Goal: Check status: Check status

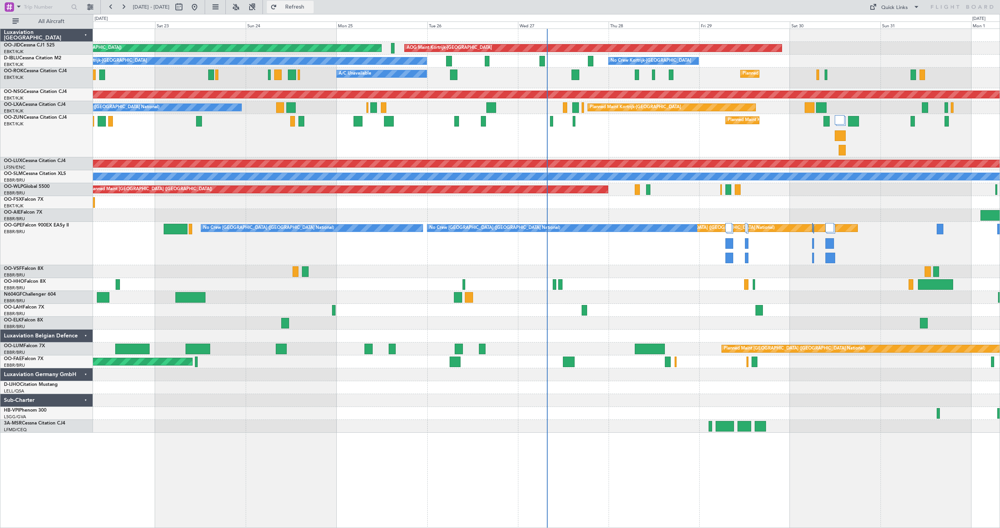
click at [306, 5] on span "Refresh" at bounding box center [295, 6] width 33 height 5
click at [307, 5] on span "Refresh" at bounding box center [295, 6] width 33 height 5
click at [303, 5] on button "Refresh" at bounding box center [290, 7] width 47 height 13
click at [300, 6] on button "Refresh" at bounding box center [290, 7] width 47 height 13
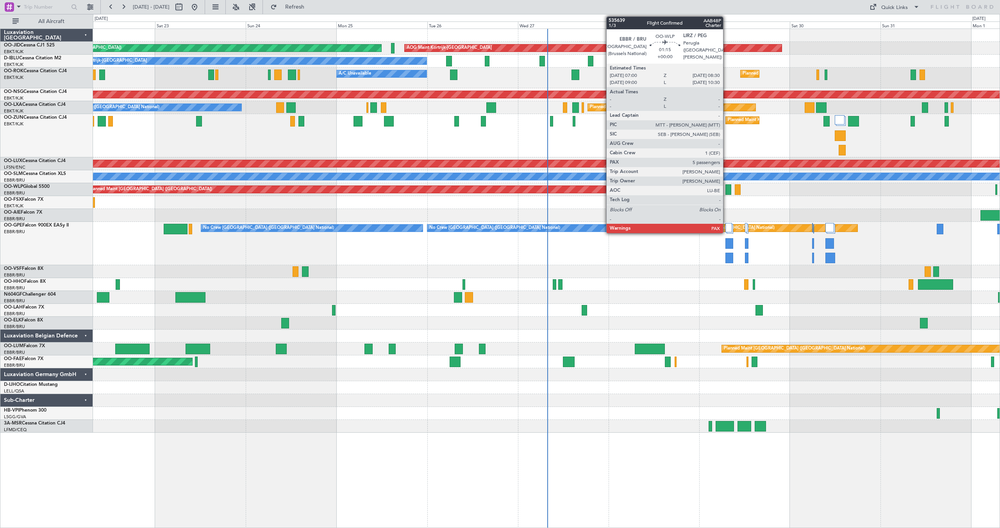
click at [727, 187] on div at bounding box center [729, 189] width 6 height 11
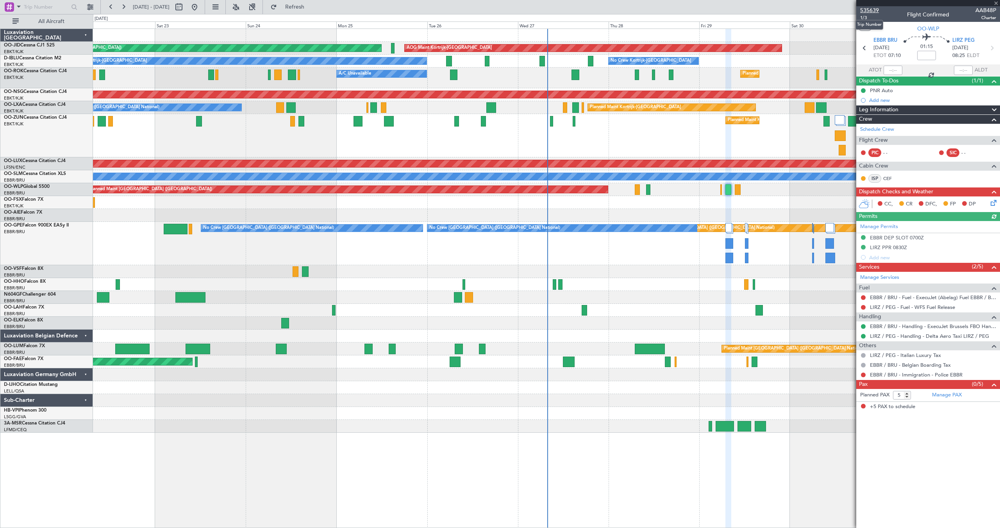
click at [873, 9] on span "535639" at bounding box center [869, 10] width 19 height 8
click at [306, 4] on span "Refresh" at bounding box center [295, 6] width 33 height 5
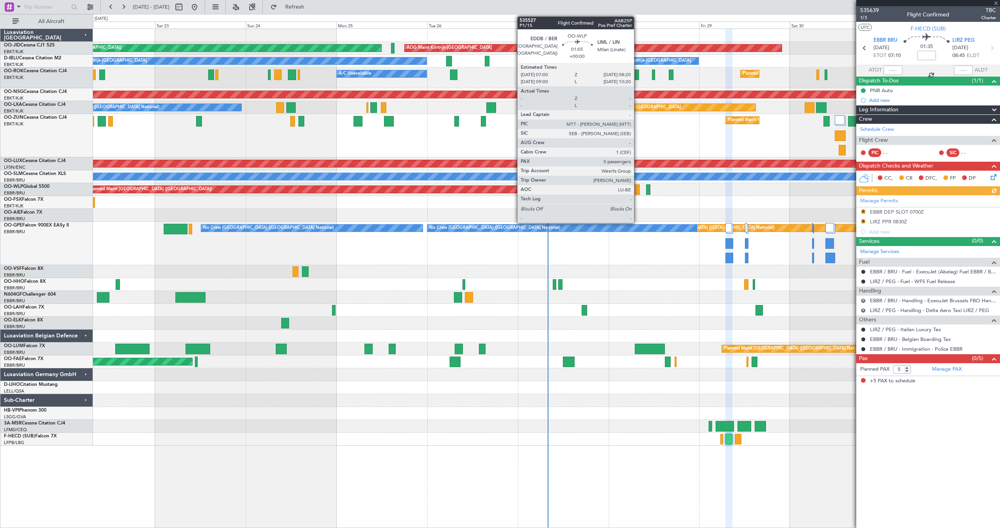
click at [637, 190] on div at bounding box center [637, 189] width 5 height 11
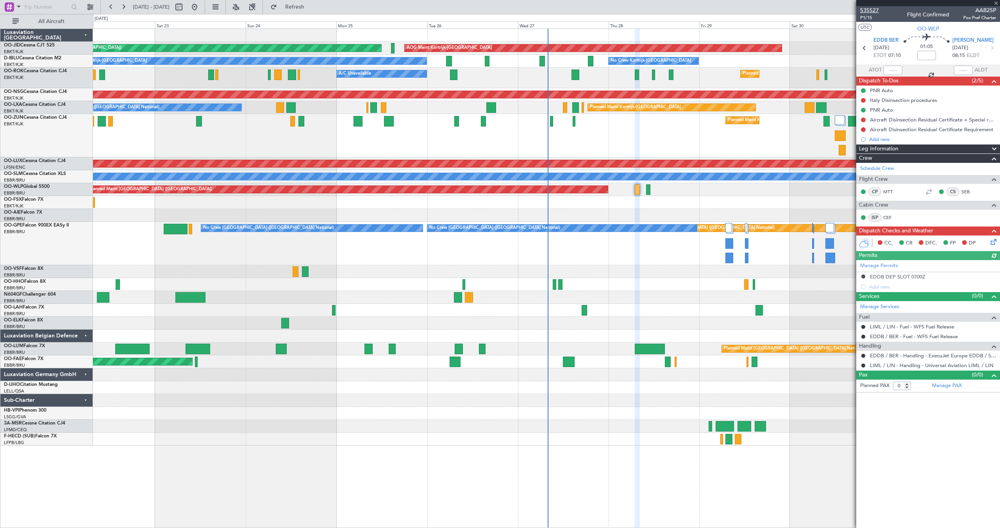
click at [870, 11] on span "535527" at bounding box center [869, 10] width 19 height 8
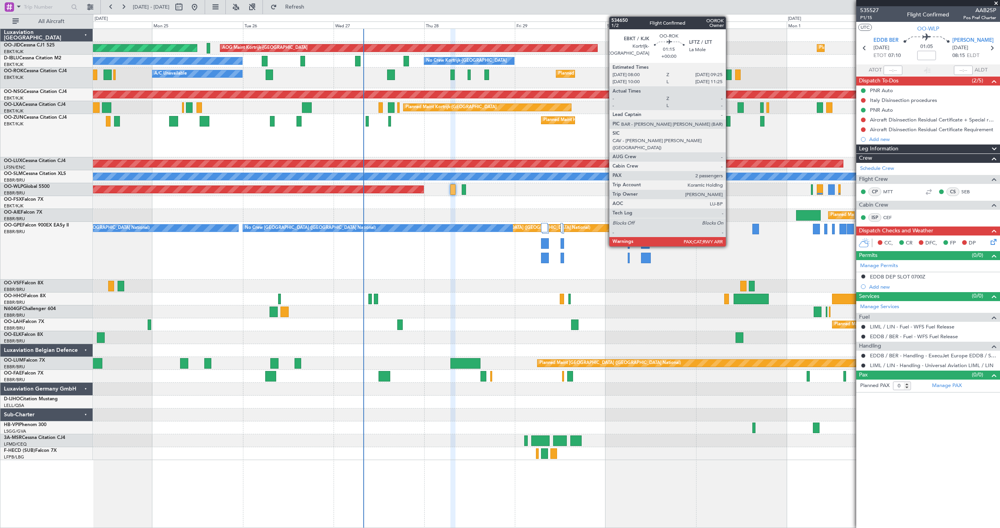
click at [729, 73] on div at bounding box center [728, 75] width 5 height 11
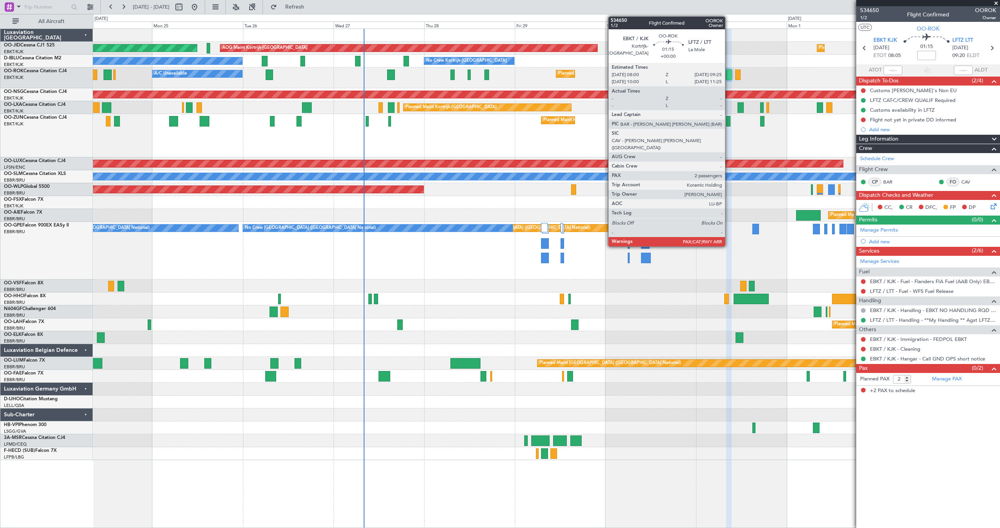
click at [729, 73] on div at bounding box center [728, 75] width 5 height 11
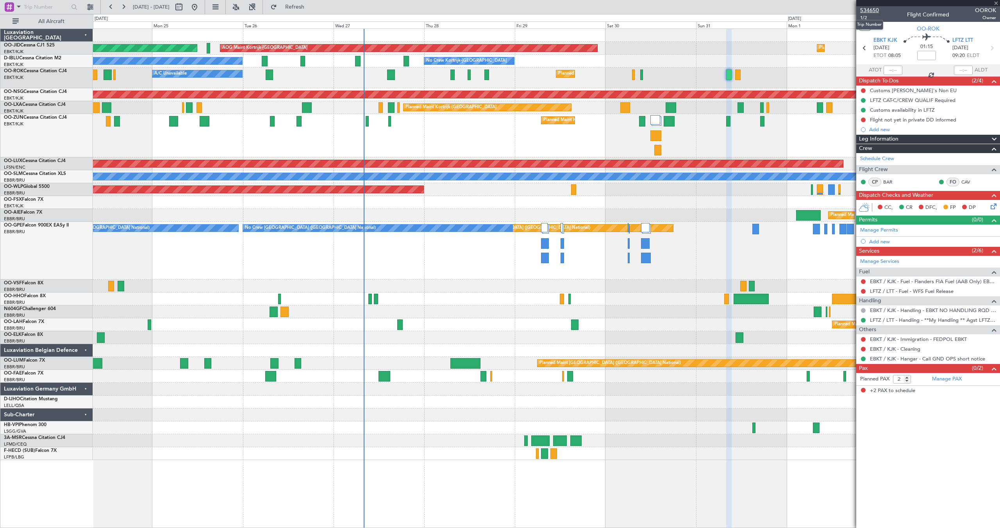
click at [870, 11] on span "534650" at bounding box center [869, 10] width 19 height 8
click at [302, 5] on button "Refresh" at bounding box center [290, 7] width 47 height 13
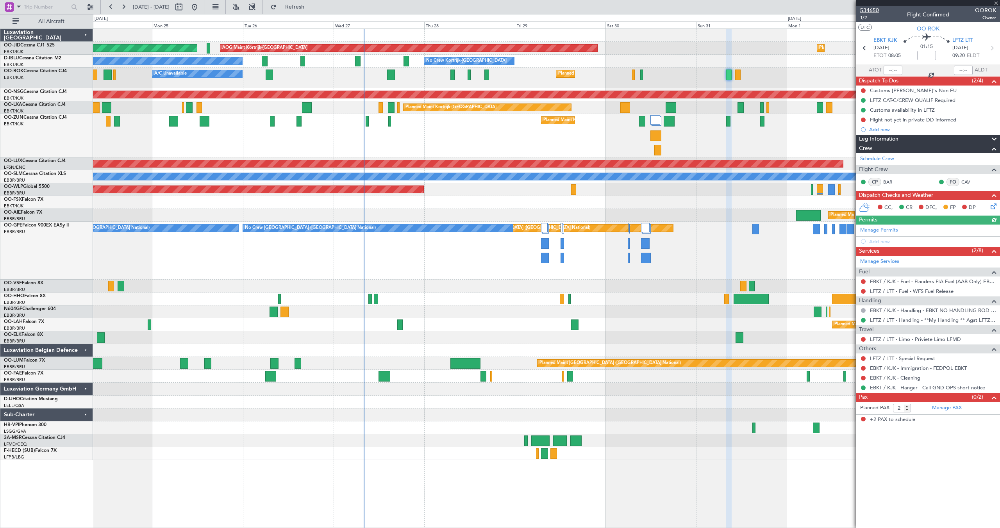
click at [867, 10] on span "534650" at bounding box center [869, 10] width 19 height 8
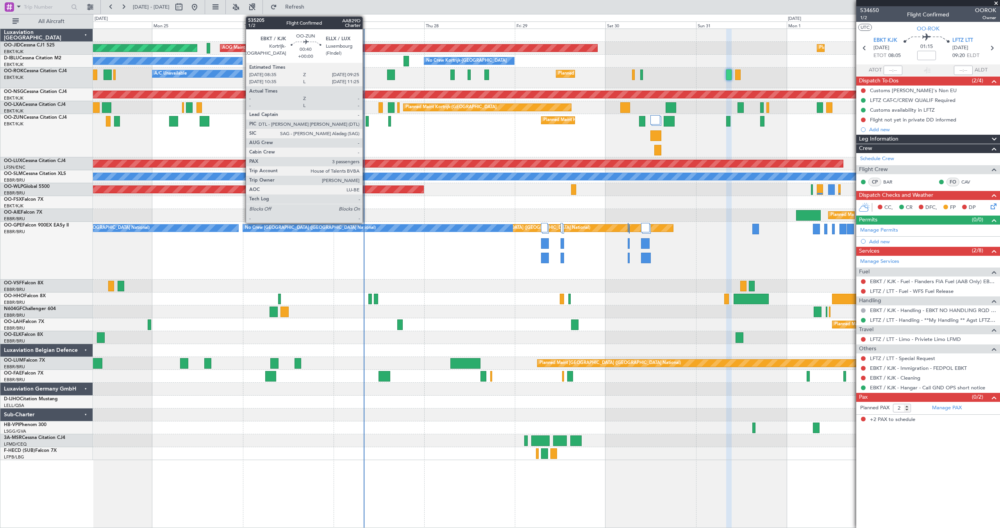
click at [366, 119] on div at bounding box center [368, 121] width 4 height 11
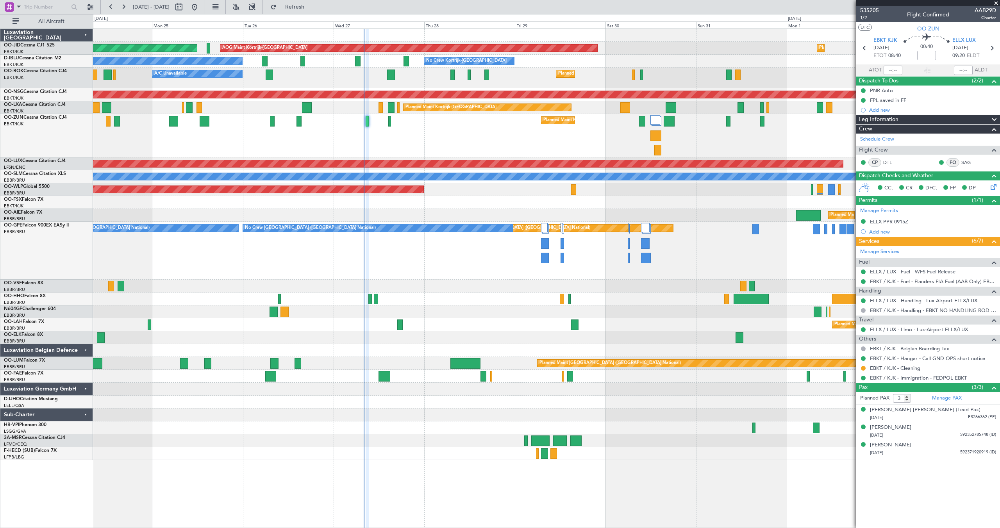
click at [996, 4] on span at bounding box center [996, 3] width 8 height 7
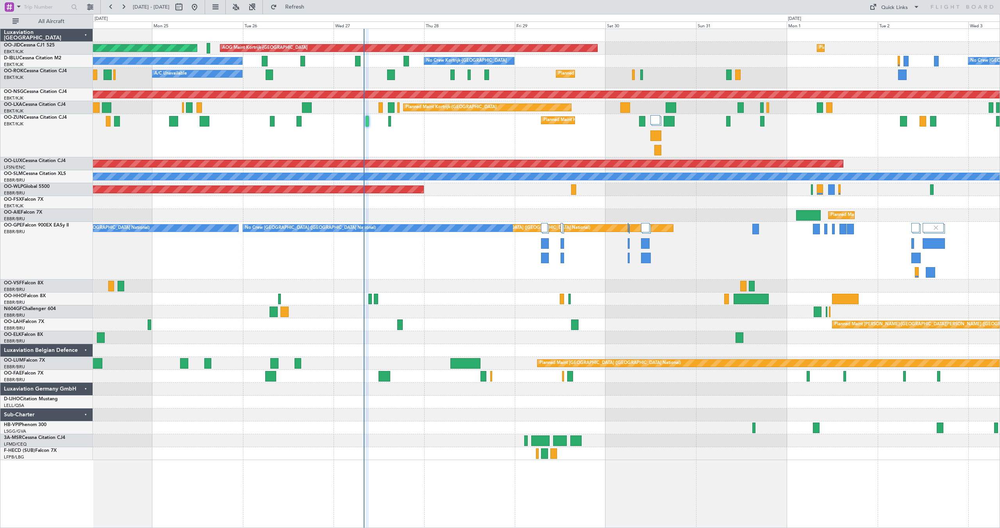
type input "0"
click at [301, 5] on button "Refresh" at bounding box center [290, 7] width 47 height 13
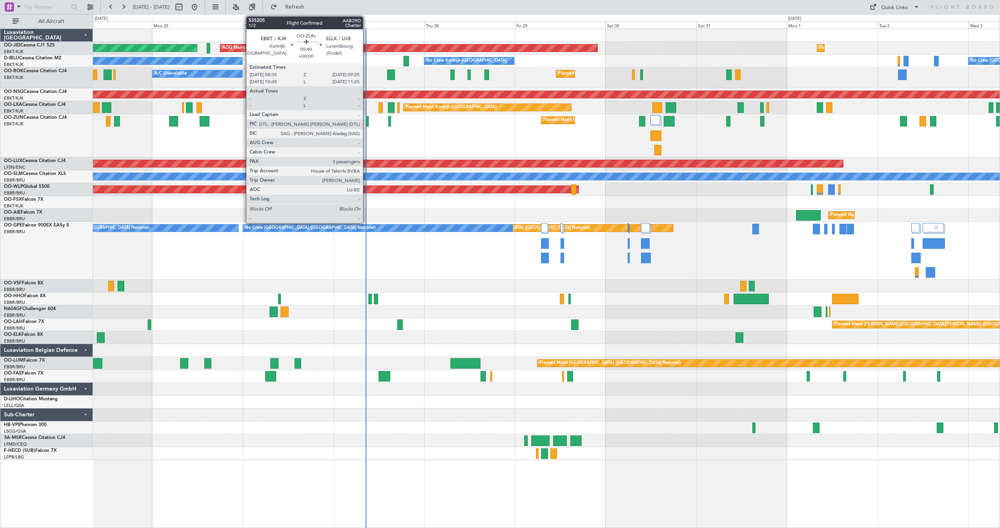
click at [366, 120] on div at bounding box center [368, 121] width 4 height 11
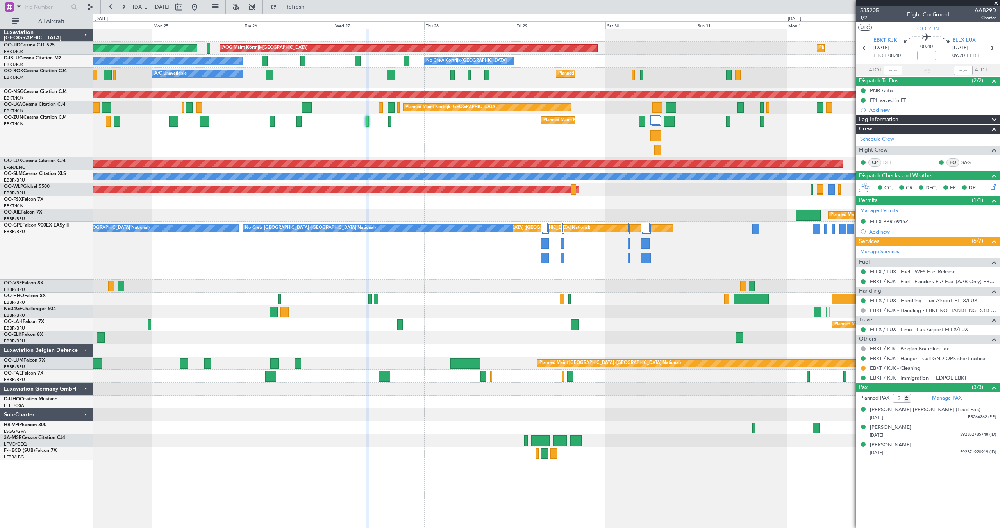
click at [997, 3] on span at bounding box center [996, 3] width 8 height 7
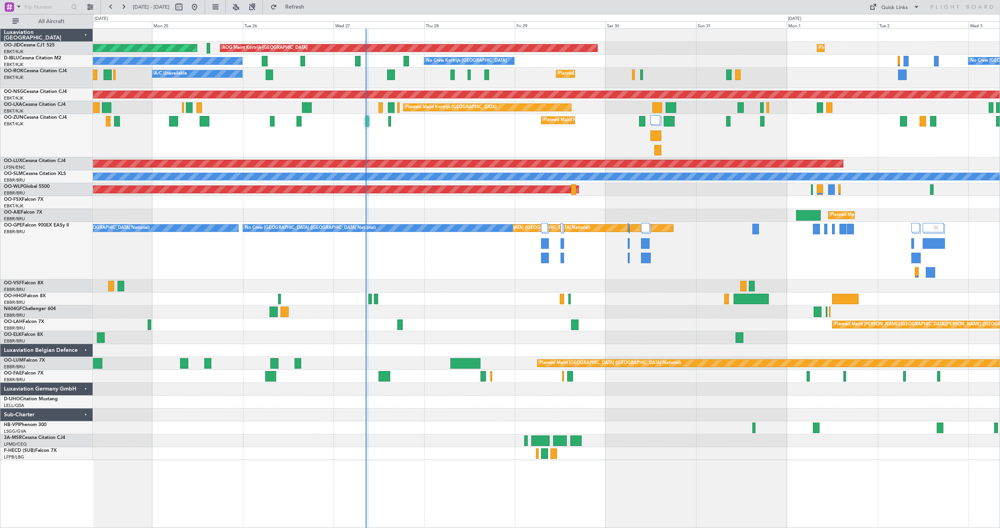
type input "0"
